Goal: Check status: Check status

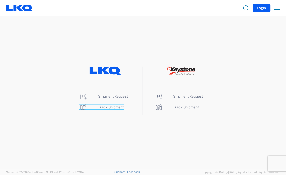
click at [108, 105] on span "Track Shipment" at bounding box center [111, 107] width 26 height 4
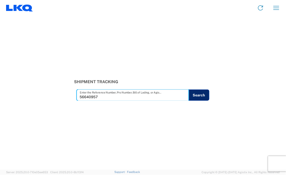
type input "56640957"
click at [204, 93] on button "Search" at bounding box center [199, 94] width 21 height 11
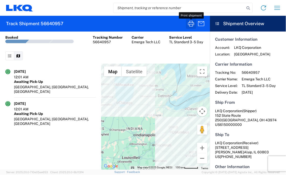
click at [192, 25] on icon "button" at bounding box center [191, 24] width 8 height 8
